Goal: Task Accomplishment & Management: Use online tool/utility

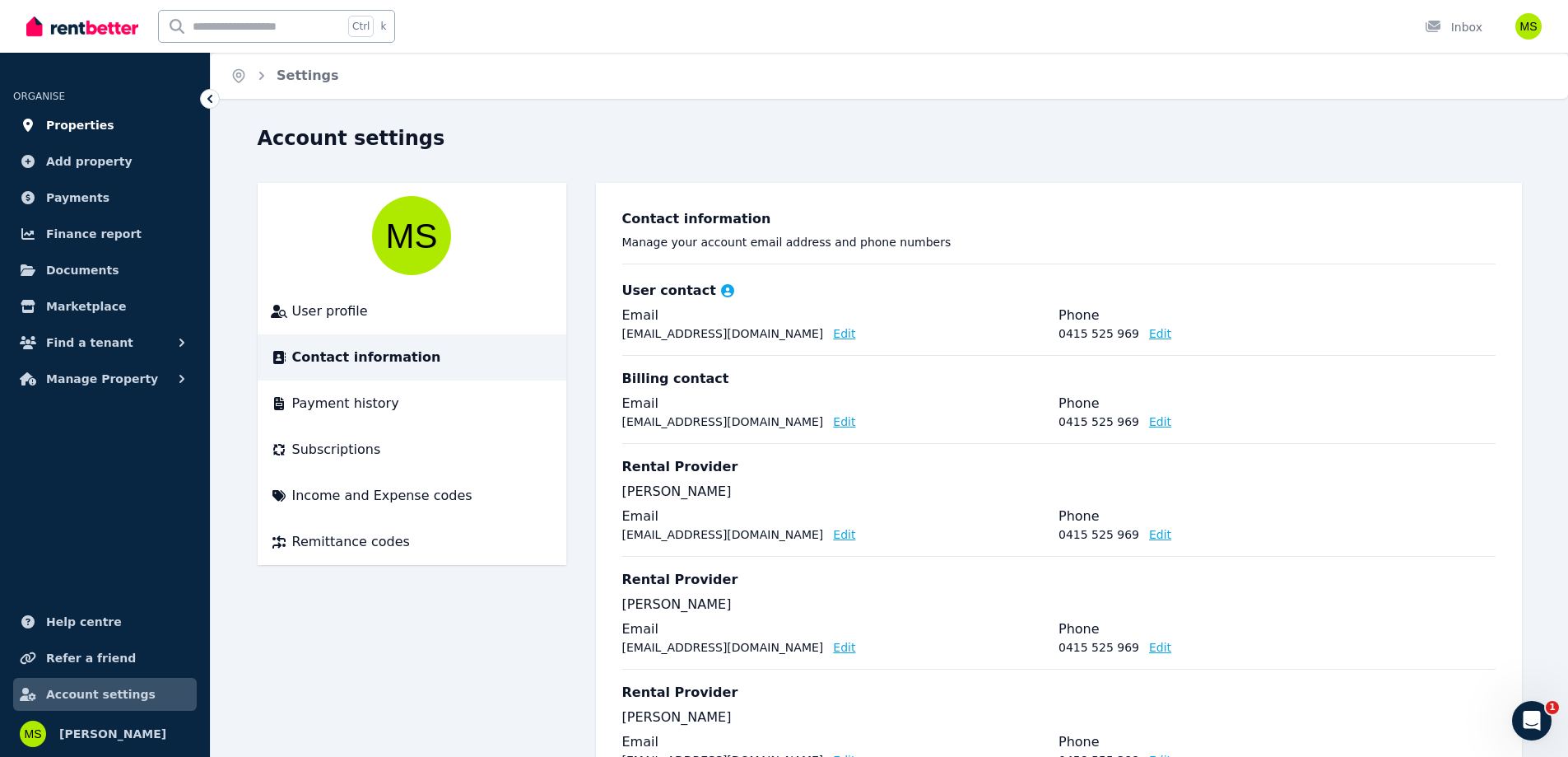
click at [87, 125] on span "Properties" at bounding box center [80, 125] width 68 height 20
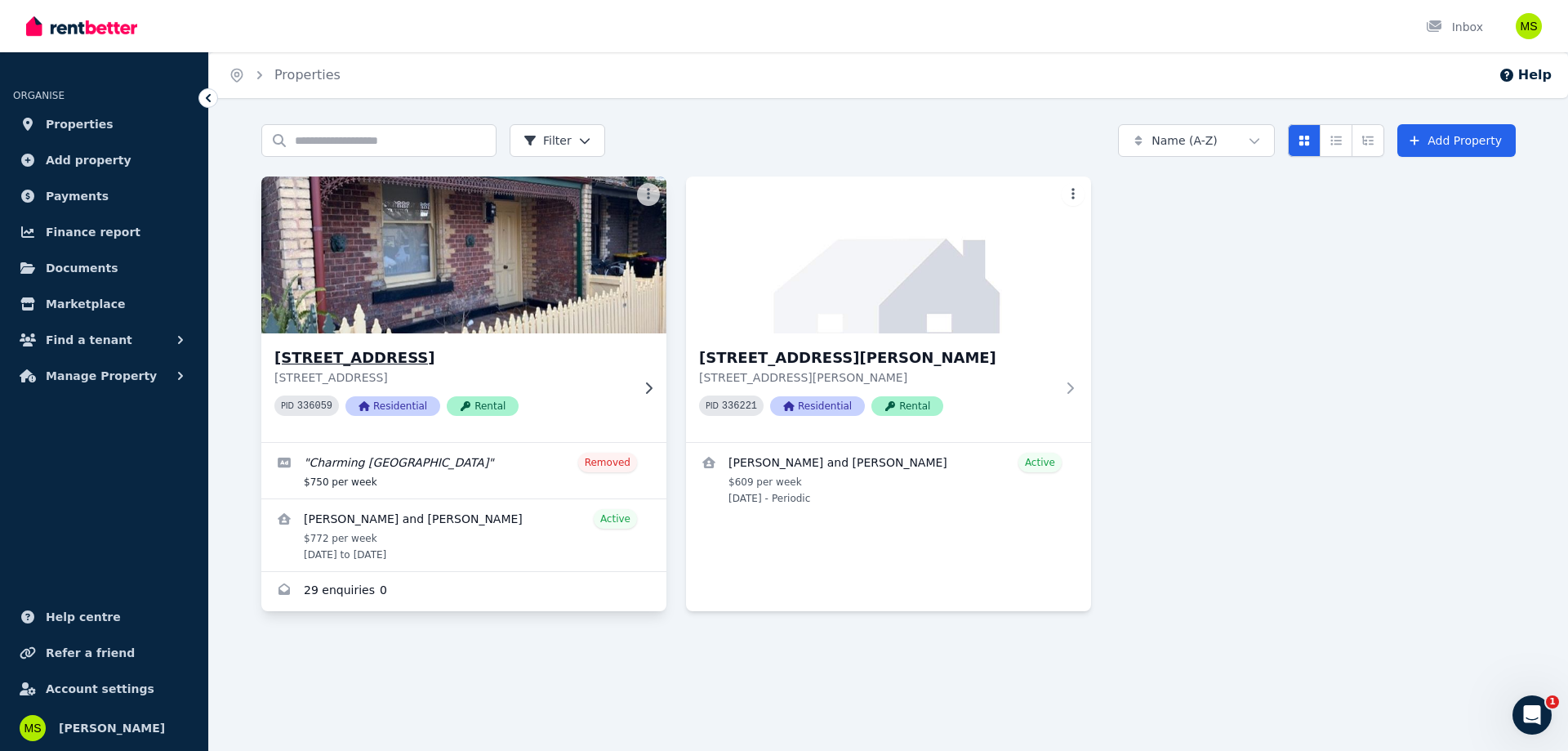
click at [415, 260] on img at bounding box center [464, 255] width 425 height 165
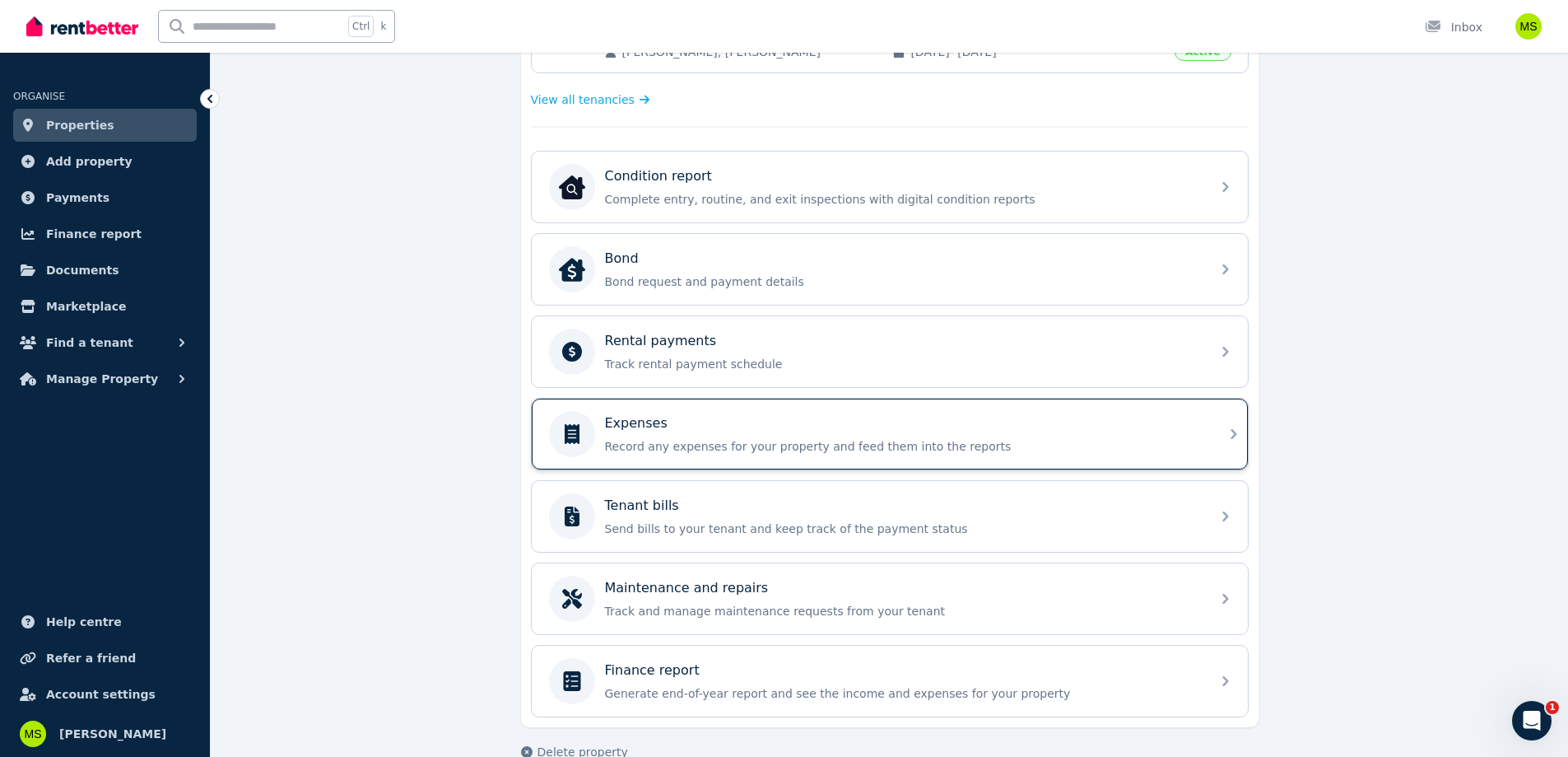
scroll to position [485, 0]
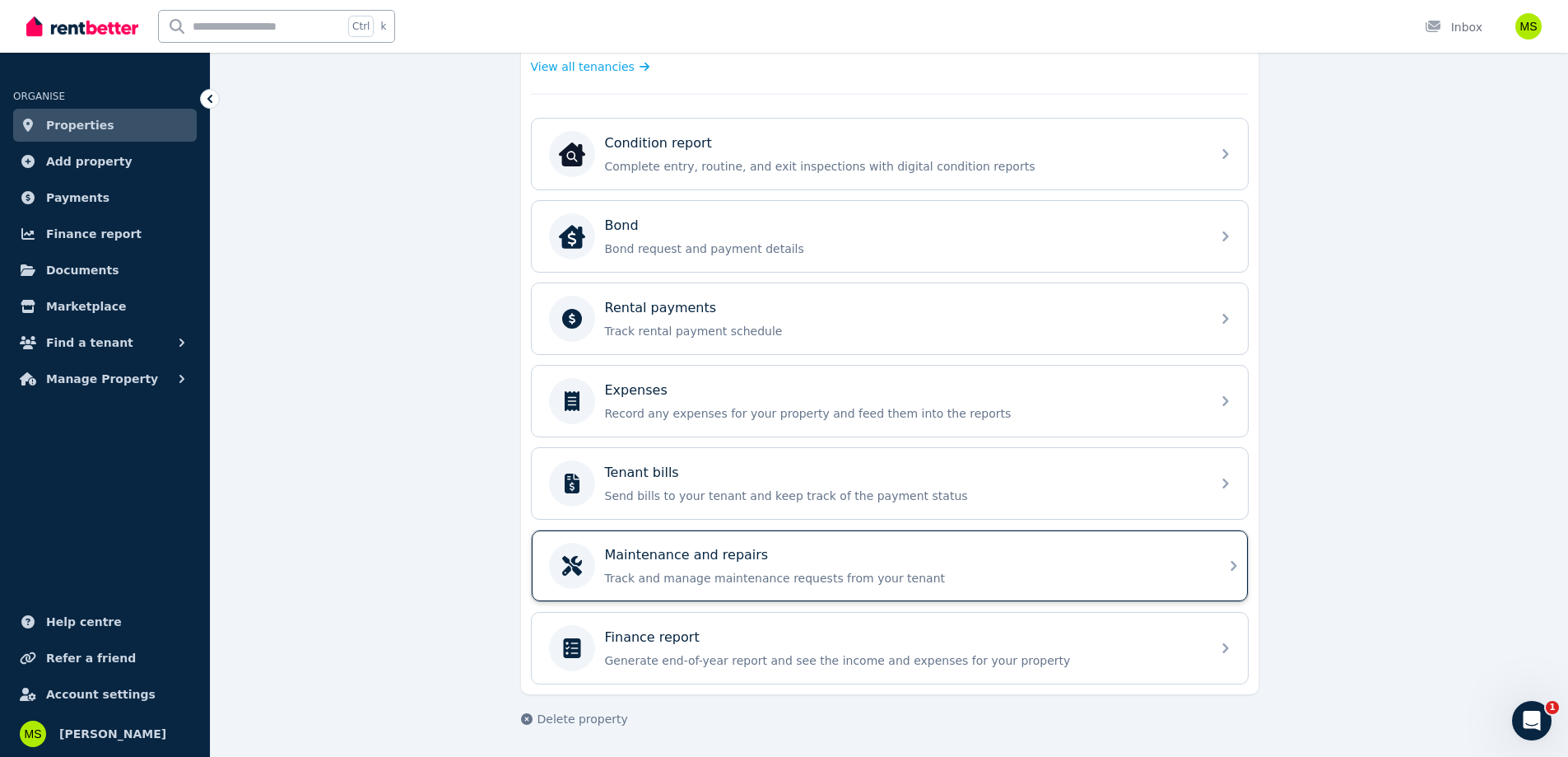
click at [814, 569] on div "Maintenance and repairs Track and manage maintenance requests from your tenant" at bounding box center [903, 566] width 596 height 41
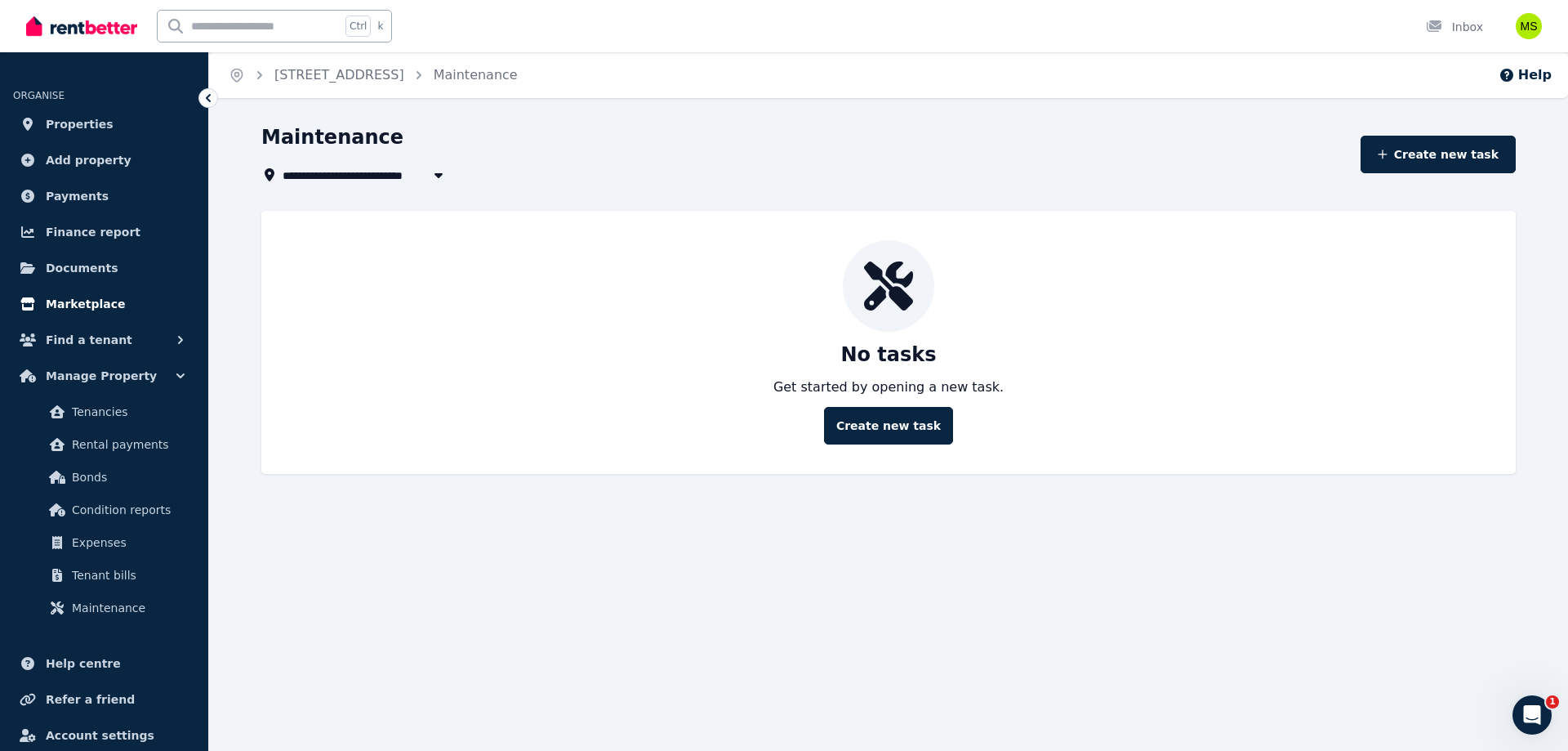
click at [110, 307] on link "Marketplace" at bounding box center [104, 303] width 182 height 33
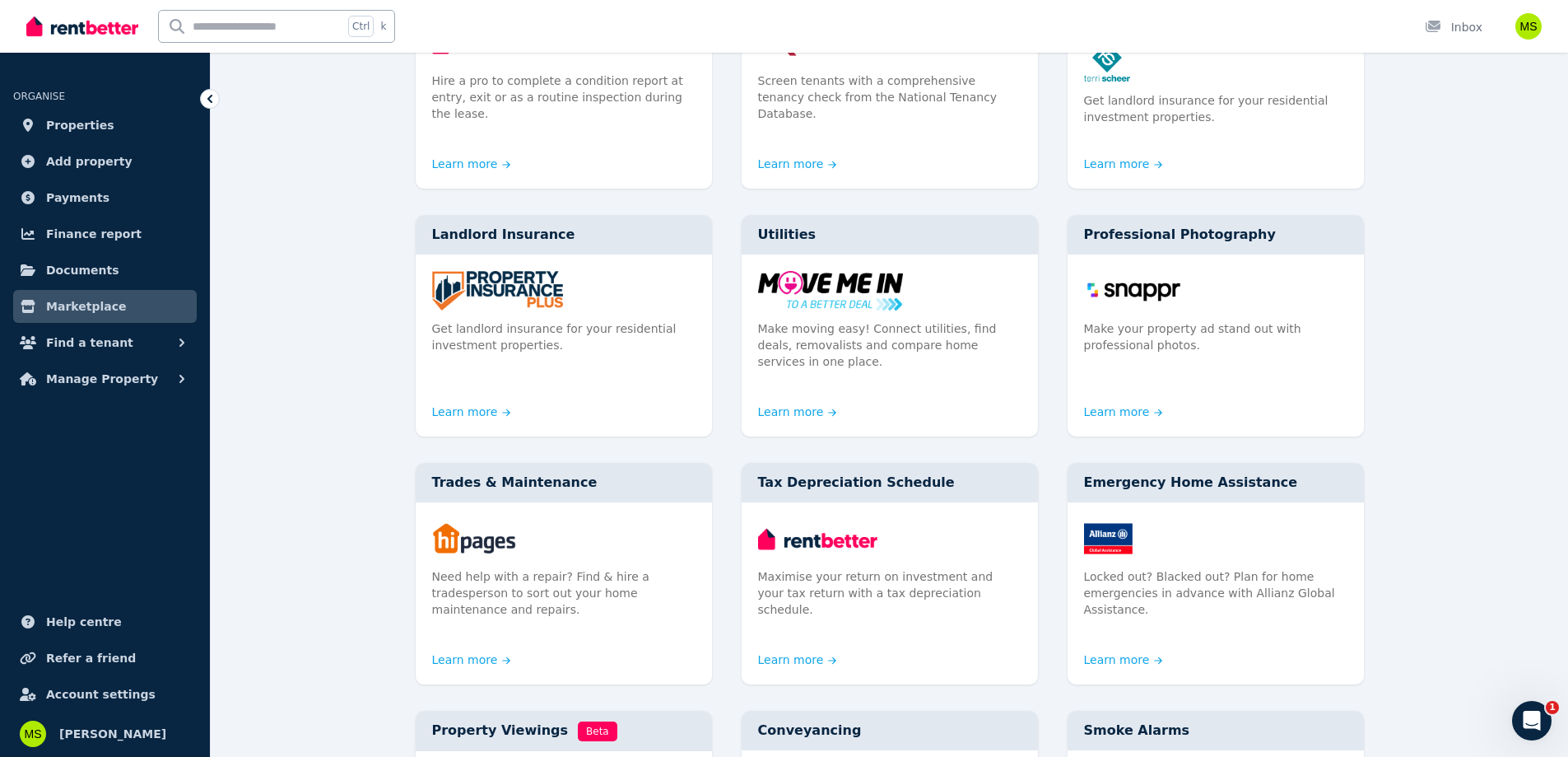
scroll to position [330, 0]
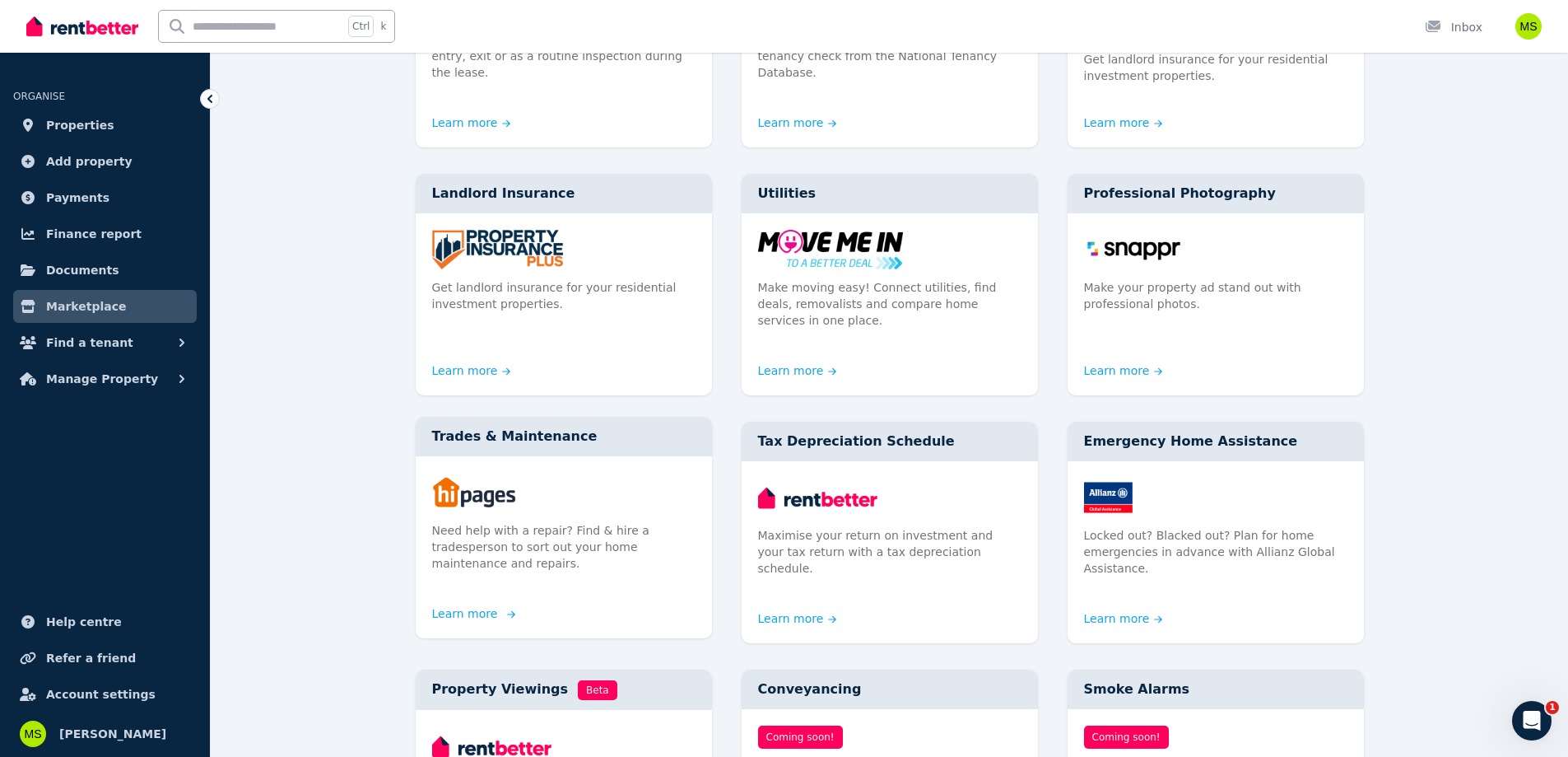
click at [547, 457] on div "Need help with a repair? Find & hire a tradesperson to sort out your home maint…" at bounding box center [563, 530] width 297 height 148
